Goal: Task Accomplishment & Management: Manage account settings

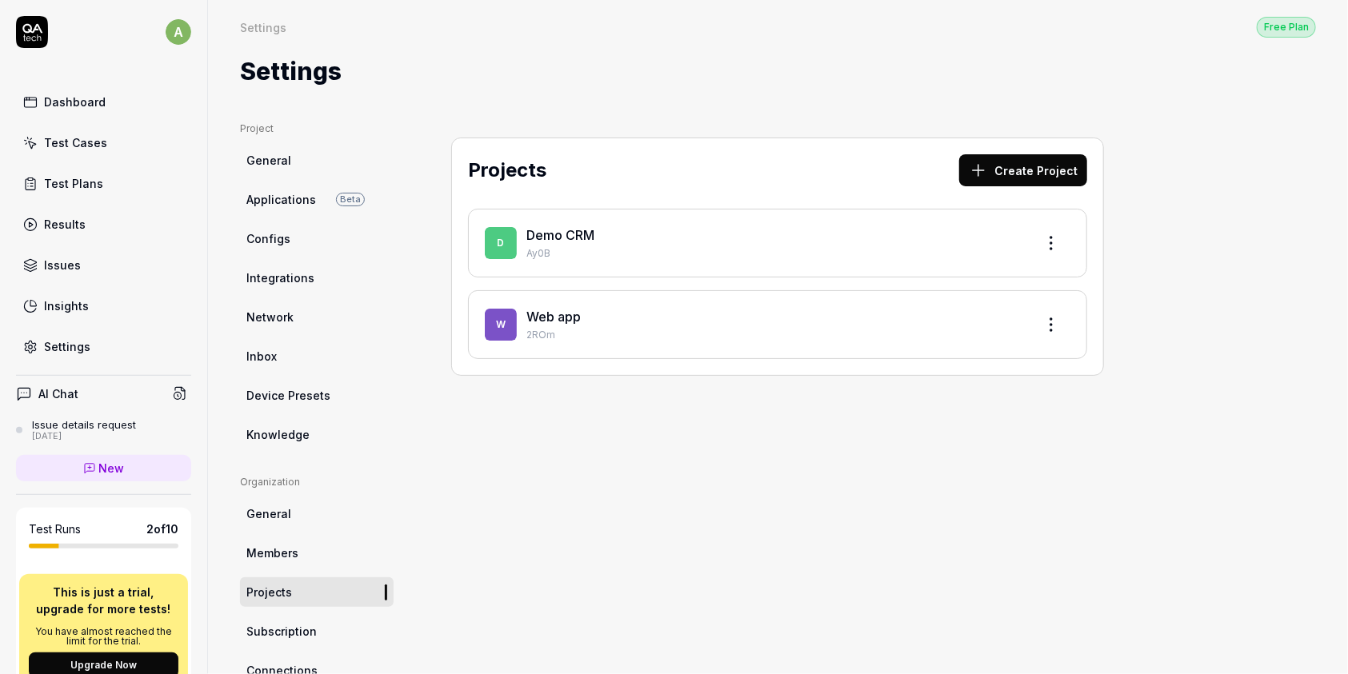
click at [163, 36] on html "a Dashboard Test Cases Test Plans Results Issues Insights Settings AI Chat Issu…" at bounding box center [674, 337] width 1348 height 674
click at [123, 106] on span "Profile" at bounding box center [110, 105] width 168 height 17
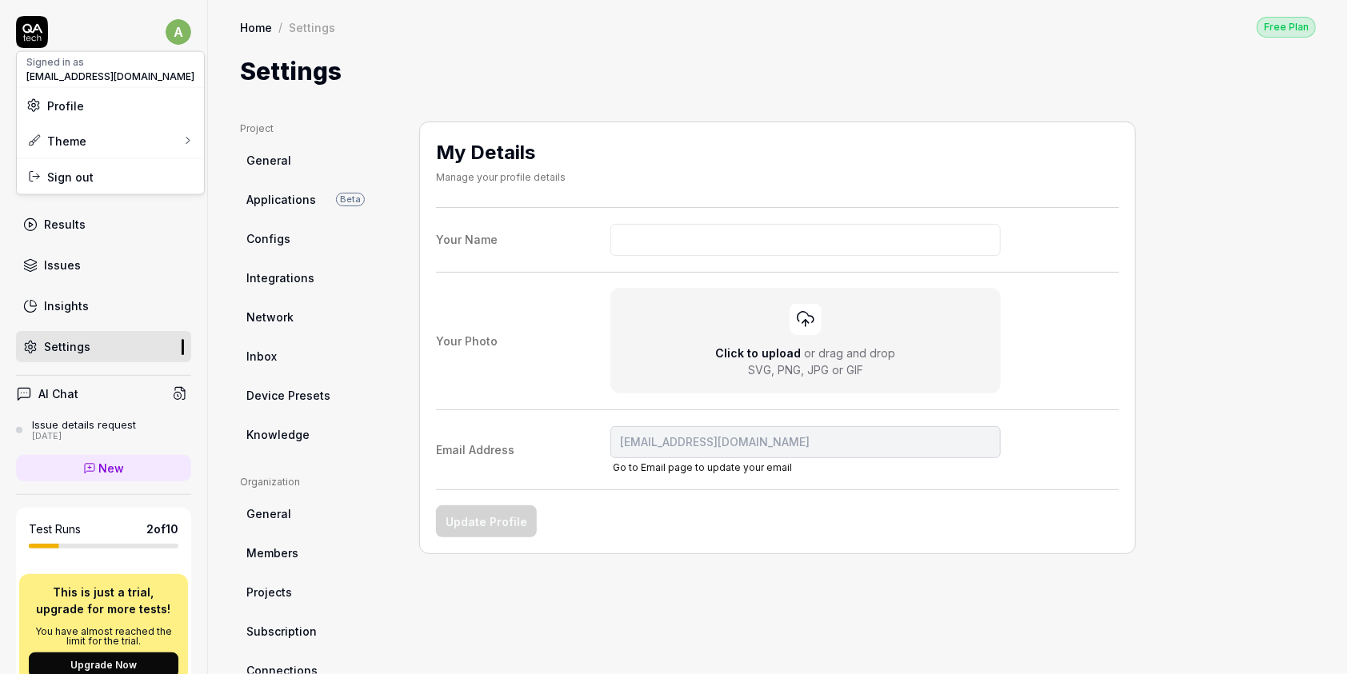
click at [171, 34] on html "a Dashboard Test Cases Test Plans Results Issues Insights Settings AI Chat Issu…" at bounding box center [674, 337] width 1348 height 674
click at [125, 102] on span "Profile" at bounding box center [110, 105] width 168 height 17
click at [200, 248] on html "a Dashboard Test Cases Test Plans Results Issues Insights Settings AI Chat Issu…" at bounding box center [674, 337] width 1348 height 674
click at [158, 30] on html "a Dashboard Test Cases Test Plans Results Issues Insights Settings AI Chat Issu…" at bounding box center [674, 337] width 1348 height 674
click at [115, 185] on div "Sign out" at bounding box center [110, 176] width 187 height 35
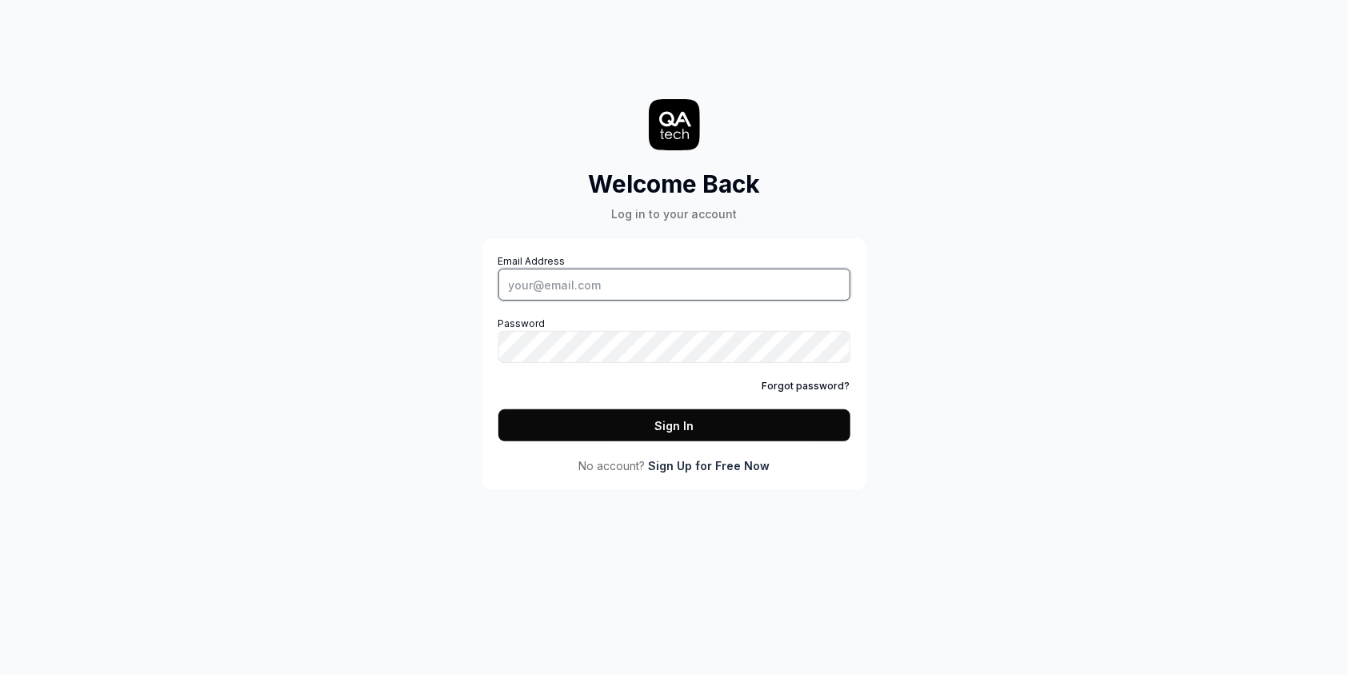
click at [586, 280] on input "Email Address" at bounding box center [674, 285] width 352 height 32
type input "[EMAIL_ADDRESS][DOMAIN_NAME]"
click at [791, 384] on link "Forgot password?" at bounding box center [807, 386] width 88 height 14
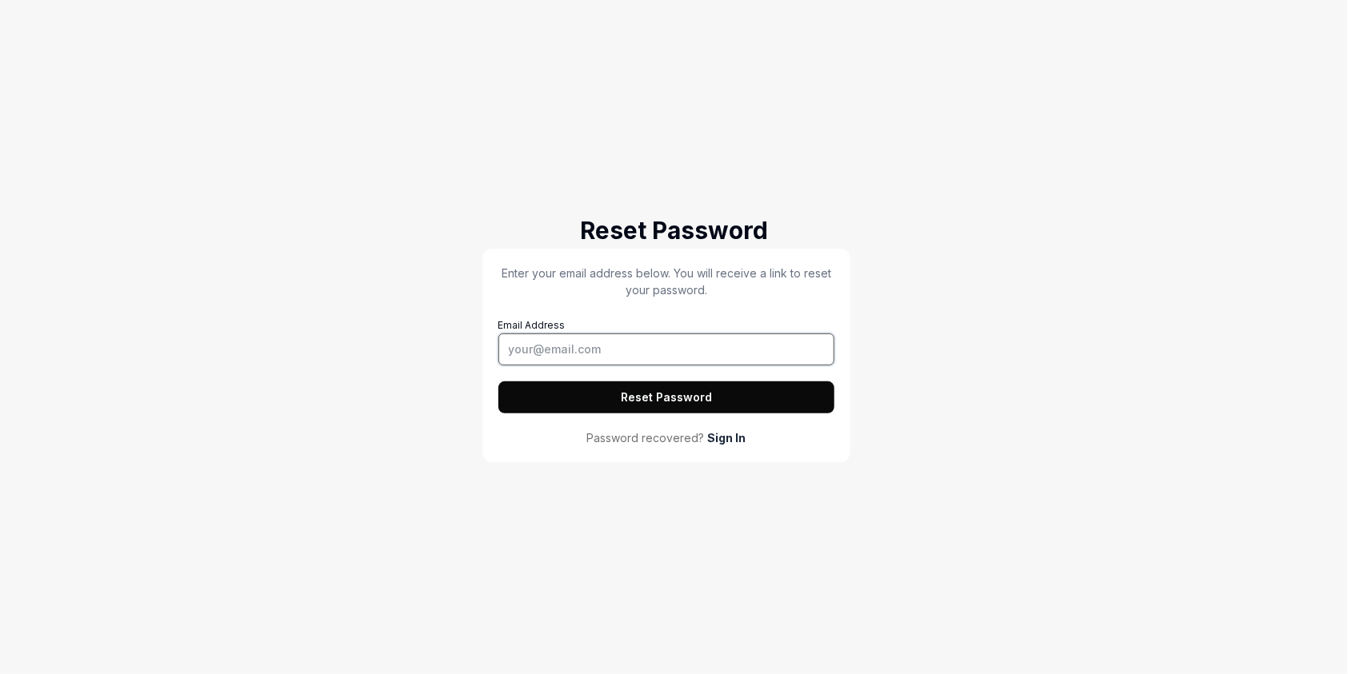
click at [577, 349] on input "Email Address" at bounding box center [666, 350] width 337 height 32
type input "[EMAIL_ADDRESS][DOMAIN_NAME]"
click at [622, 390] on button "Reset Password" at bounding box center [666, 398] width 337 height 32
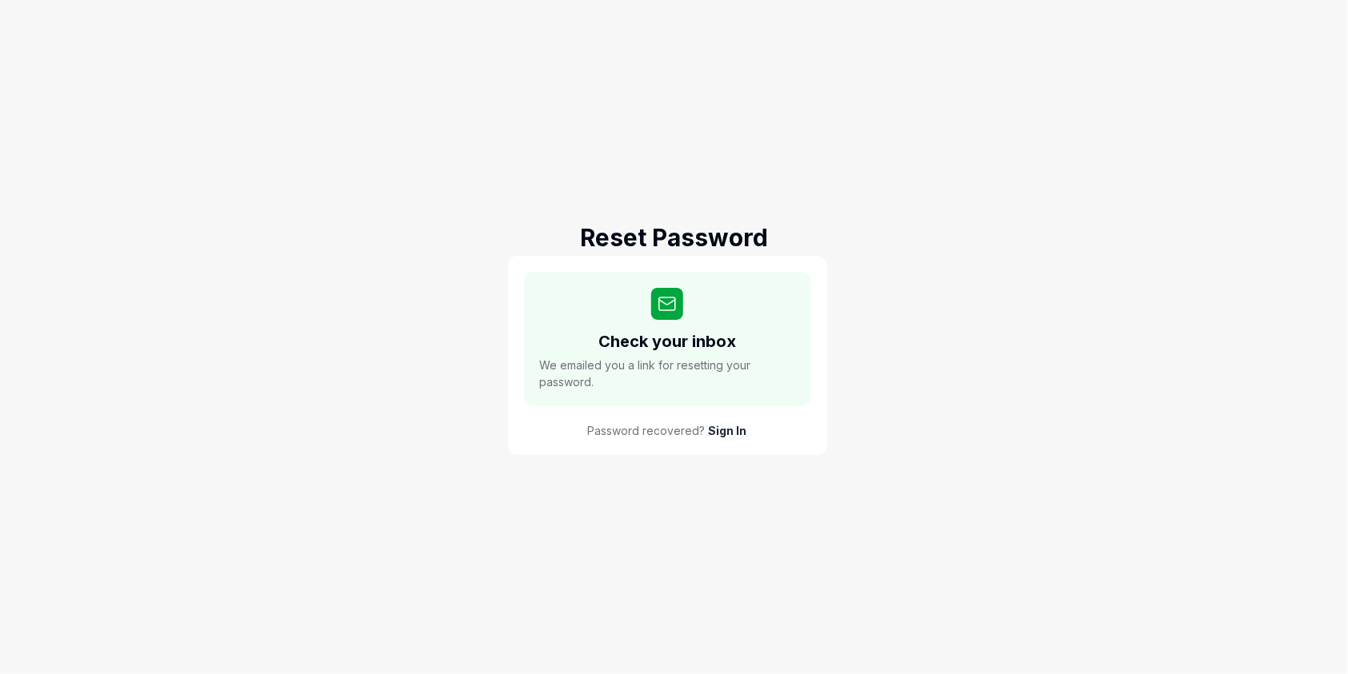
click at [716, 430] on link "Sign In" at bounding box center [728, 430] width 38 height 17
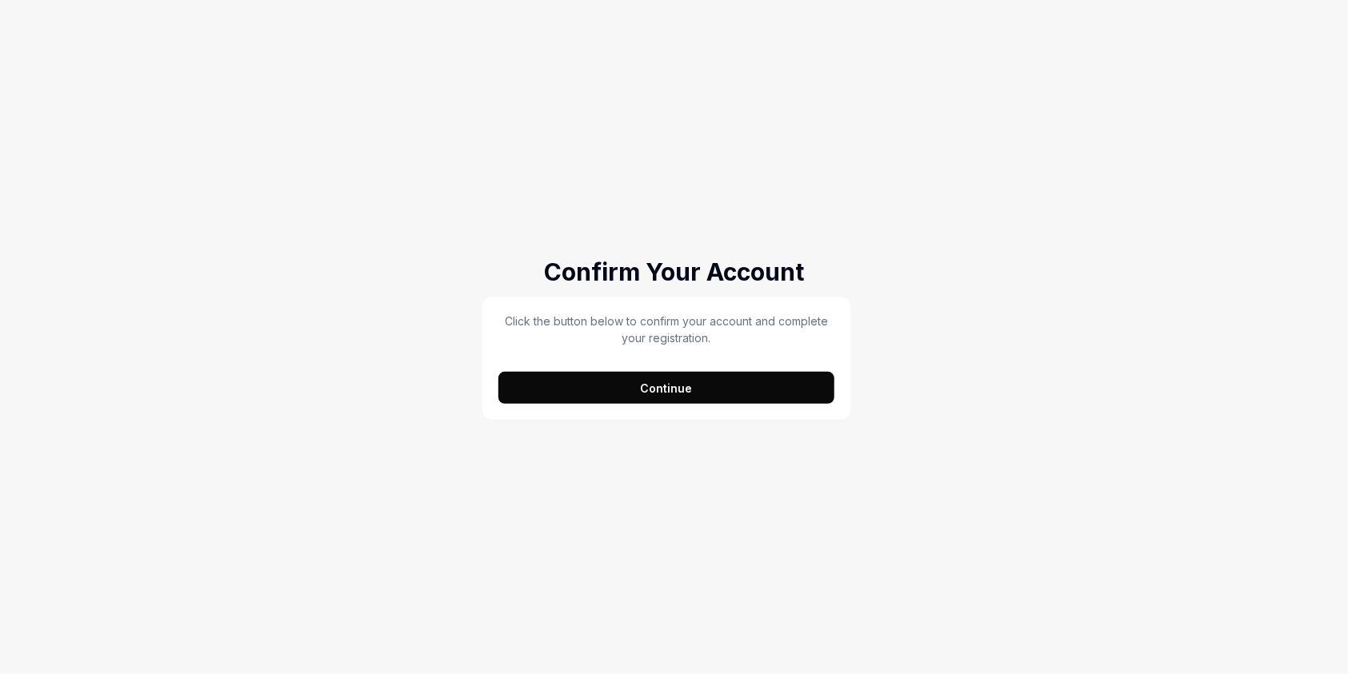
click at [778, 397] on button "Continue" at bounding box center [666, 388] width 337 height 32
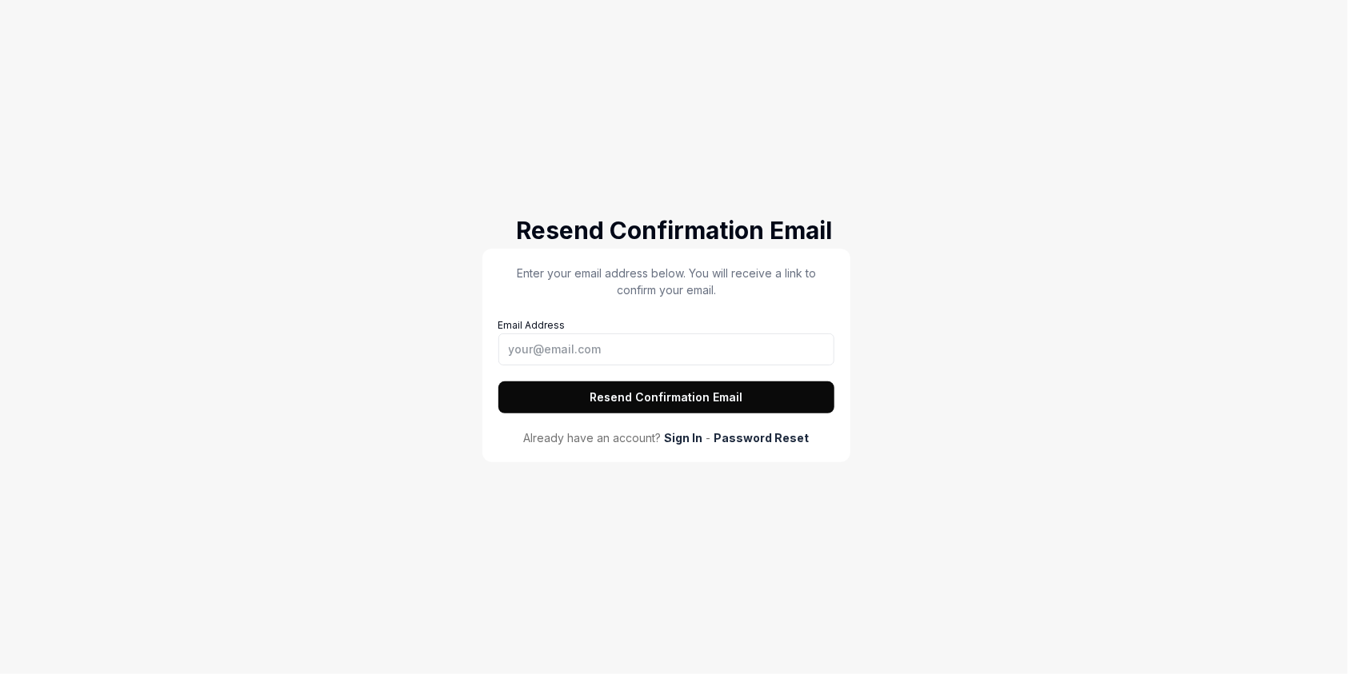
click at [764, 438] on link "Password Reset" at bounding box center [761, 438] width 95 height 17
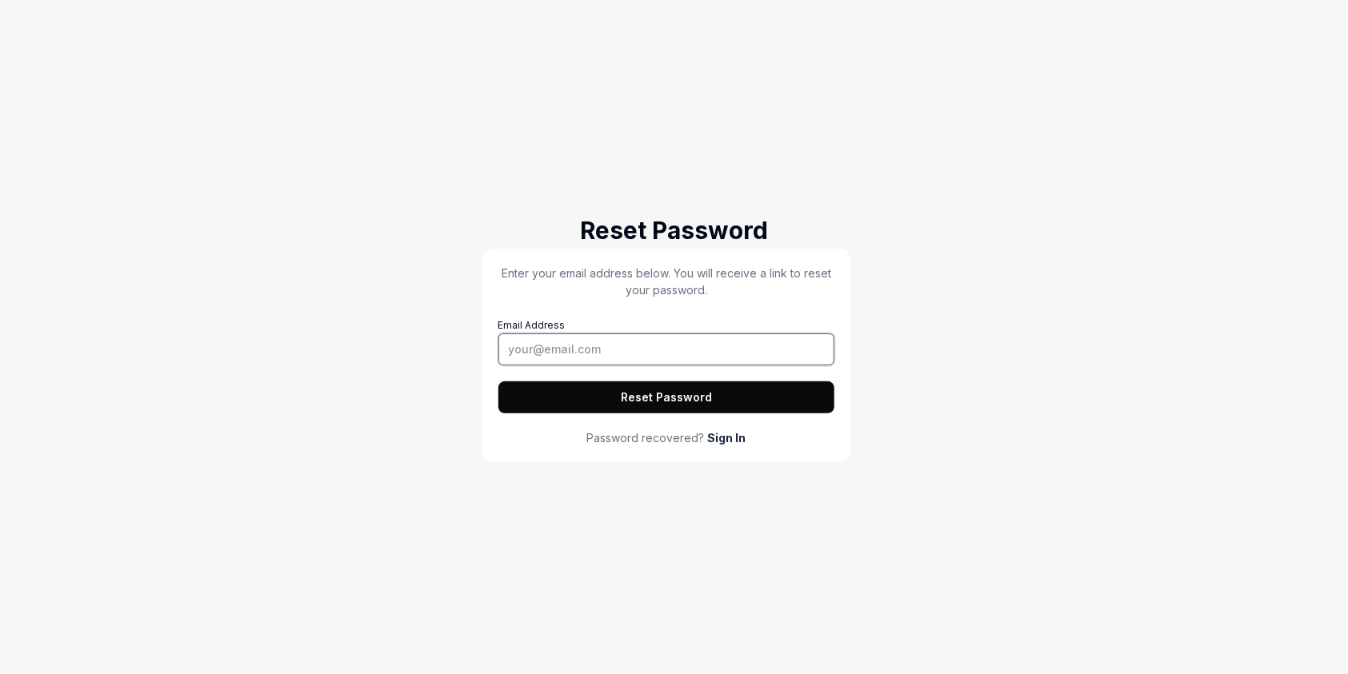
click at [616, 357] on input "Email Address" at bounding box center [666, 350] width 337 height 32
type input "[EMAIL_ADDRESS][DOMAIN_NAME]"
click at [650, 398] on button "Reset Password" at bounding box center [666, 398] width 337 height 32
